Goal: Task Accomplishment & Management: Manage account settings

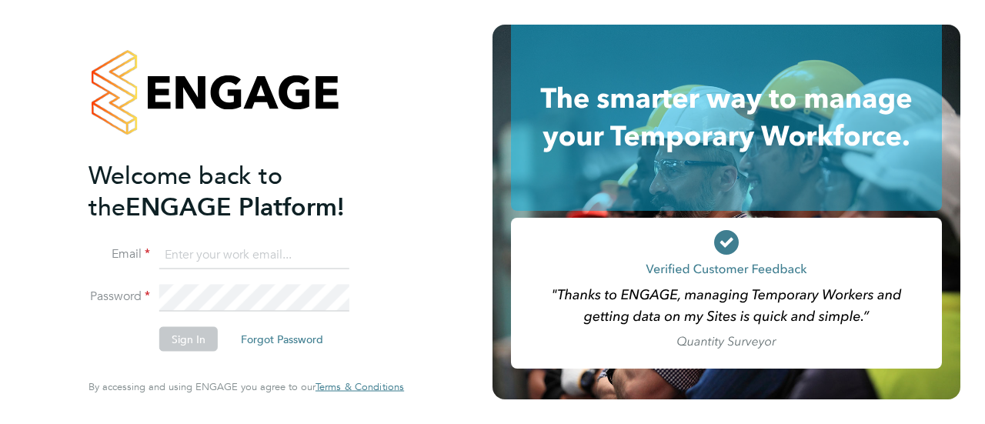
type input "[PERSON_NAME][EMAIL_ADDRESS][DOMAIN_NAME]"
click at [187, 341] on button "Sign In" at bounding box center [188, 339] width 58 height 25
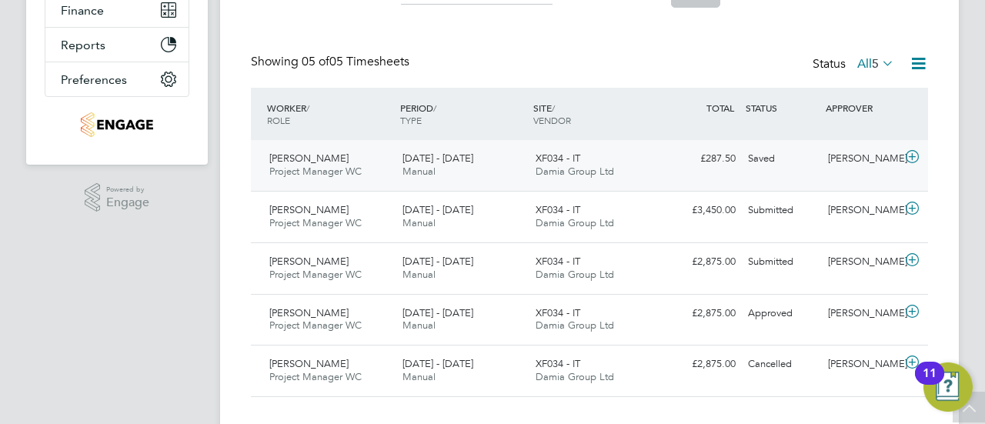
scroll to position [322, 0]
click at [879, 58] on icon at bounding box center [879, 63] width 0 height 22
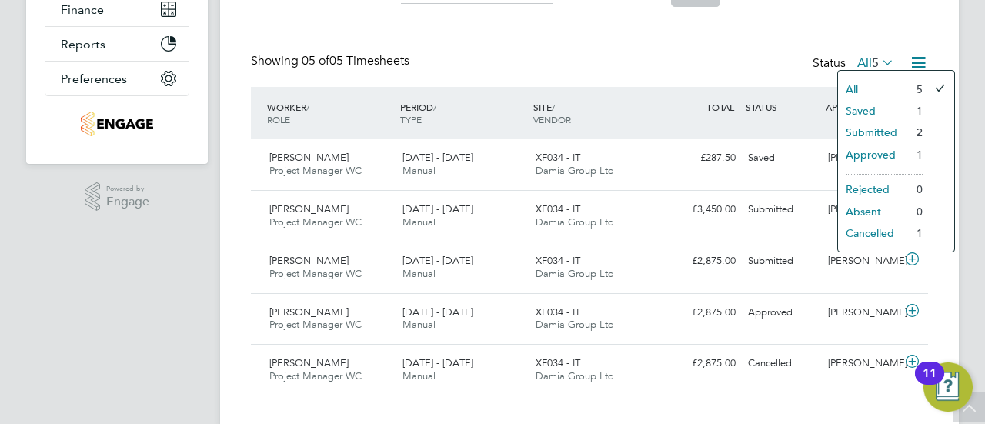
click at [877, 139] on li "Submitted" at bounding box center [873, 133] width 71 height 22
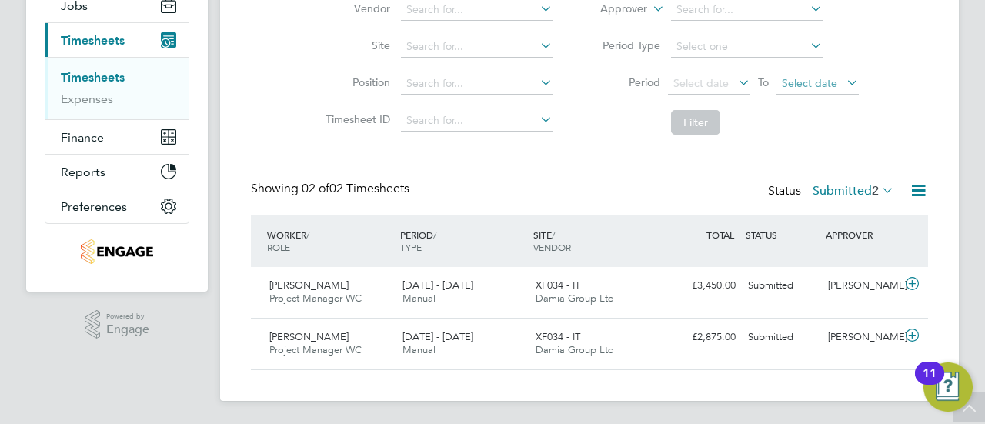
scroll to position [0, 0]
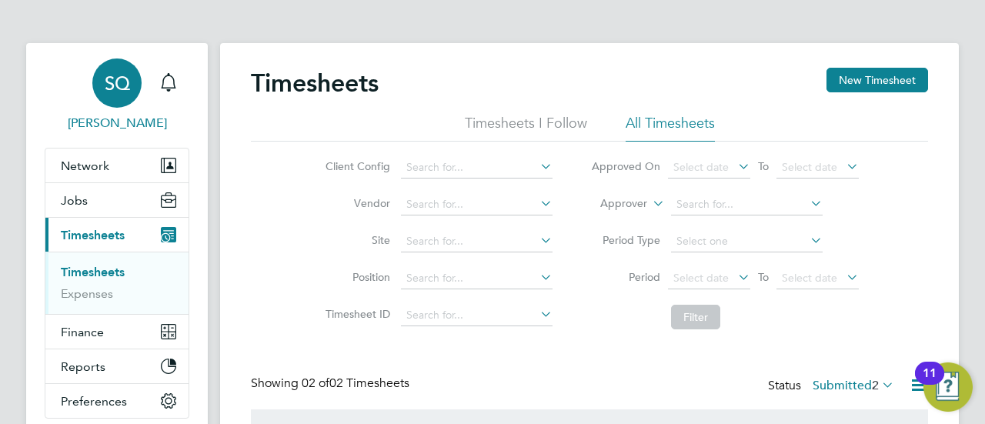
click at [129, 75] on div "SQ" at bounding box center [116, 82] width 49 height 49
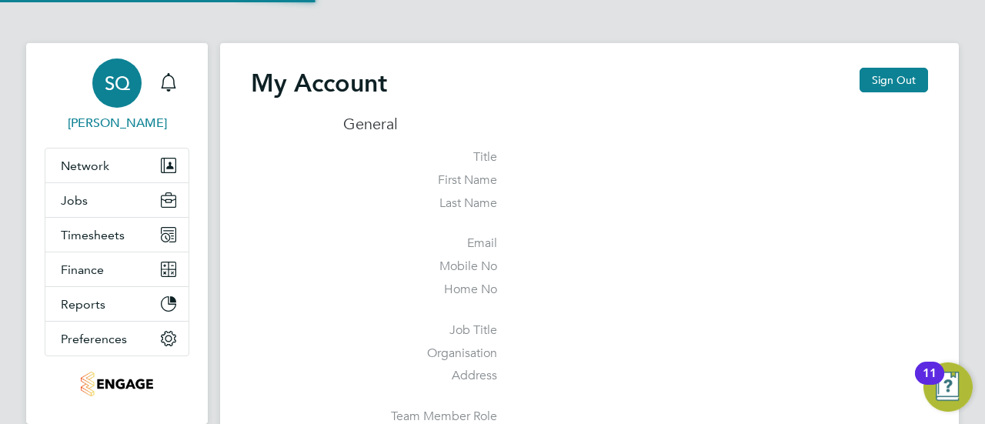
type input "[PERSON_NAME][EMAIL_ADDRESS][DOMAIN_NAME]"
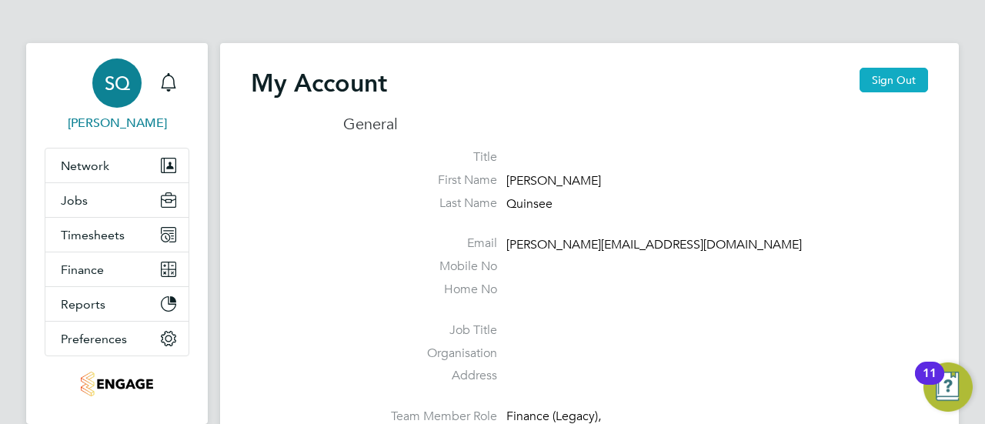
click at [880, 73] on button "Sign Out" at bounding box center [894, 80] width 68 height 25
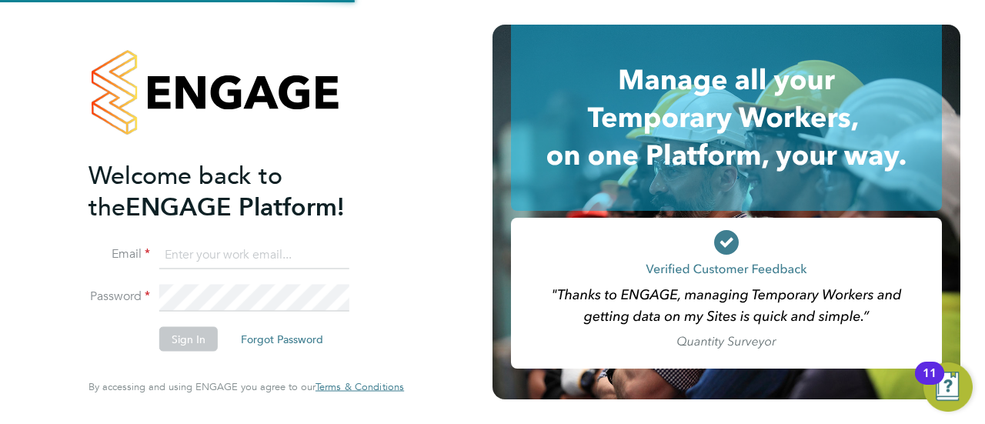
type input "[PERSON_NAME][EMAIL_ADDRESS][DOMAIN_NAME]"
